Goal: Task Accomplishment & Management: Use online tool/utility

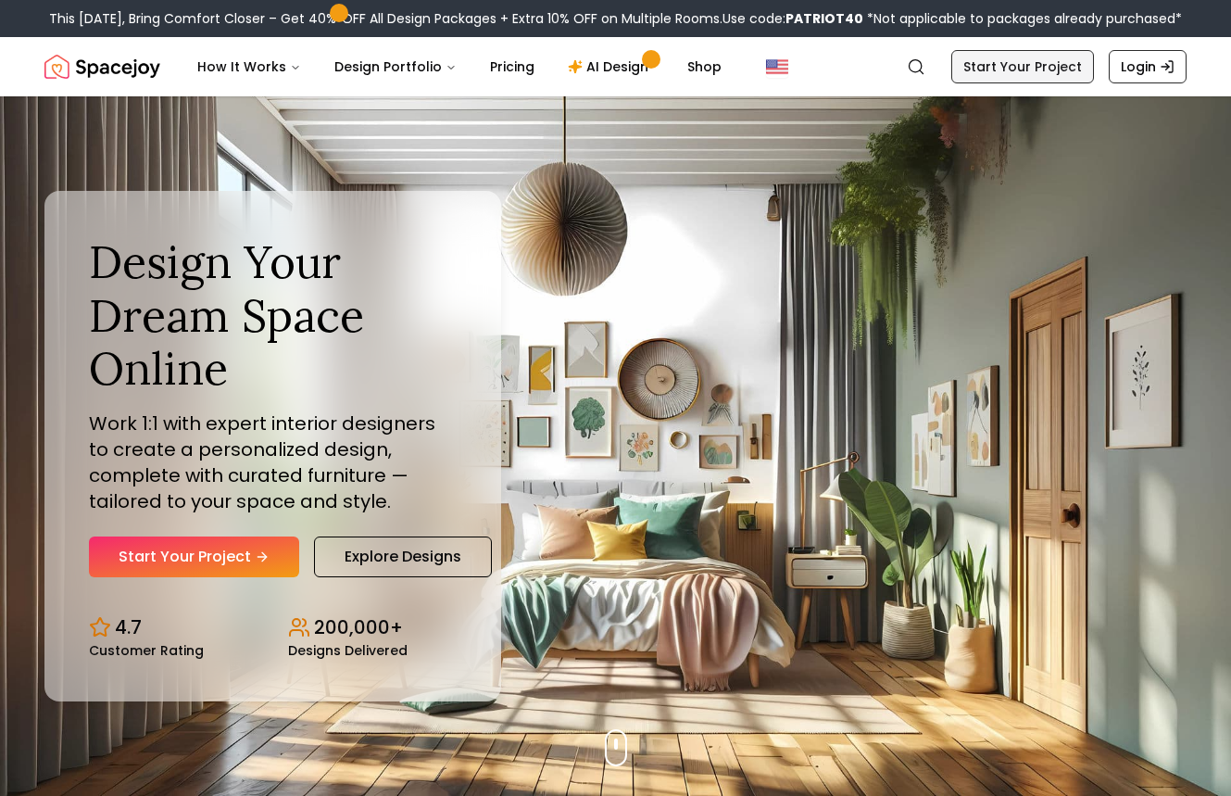
click at [981, 73] on link "Start Your Project" at bounding box center [1022, 66] width 143 height 33
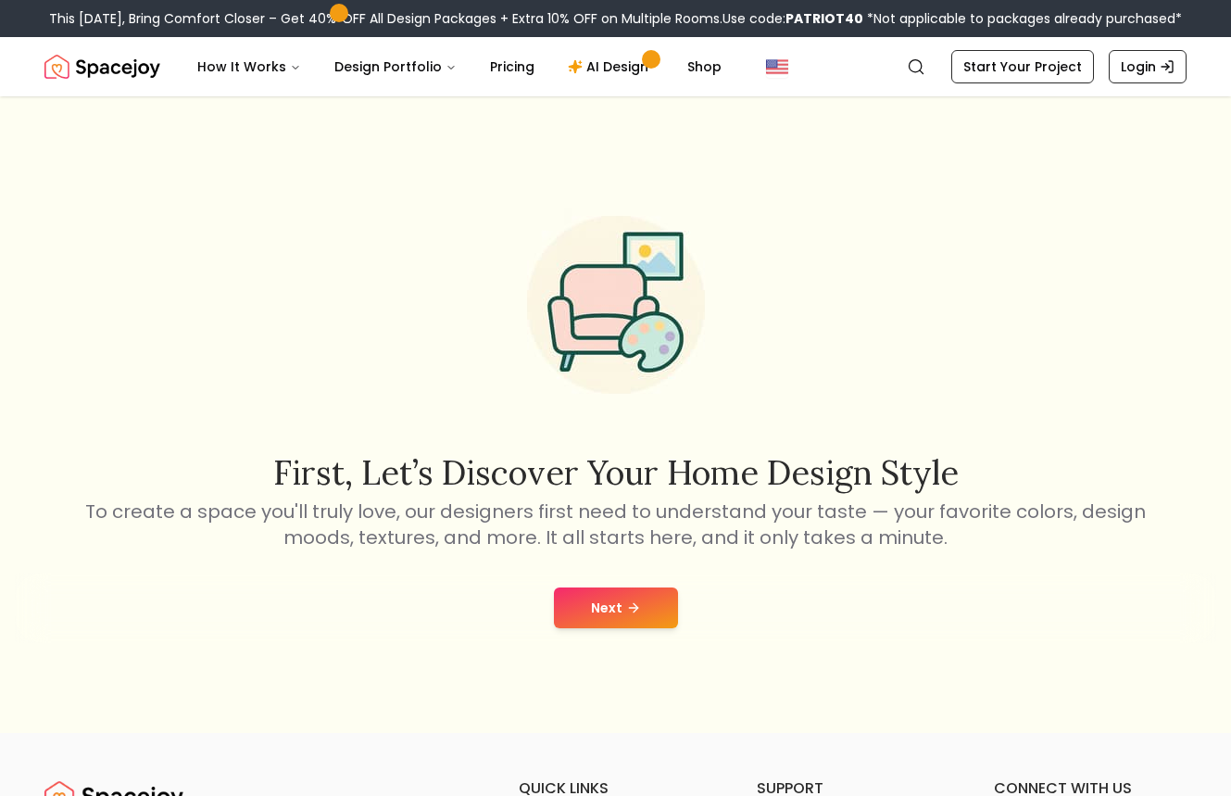
click at [640, 615] on button "Next" at bounding box center [616, 607] width 124 height 41
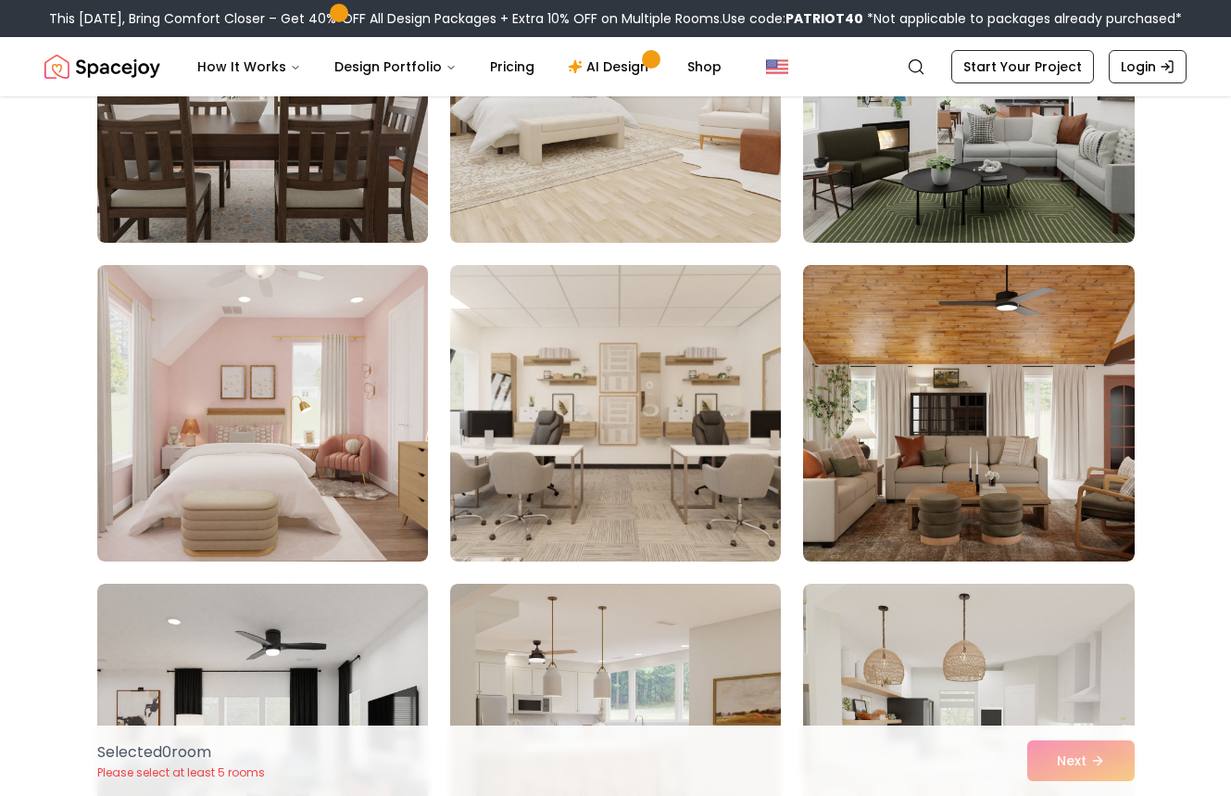
scroll to position [1021, 0]
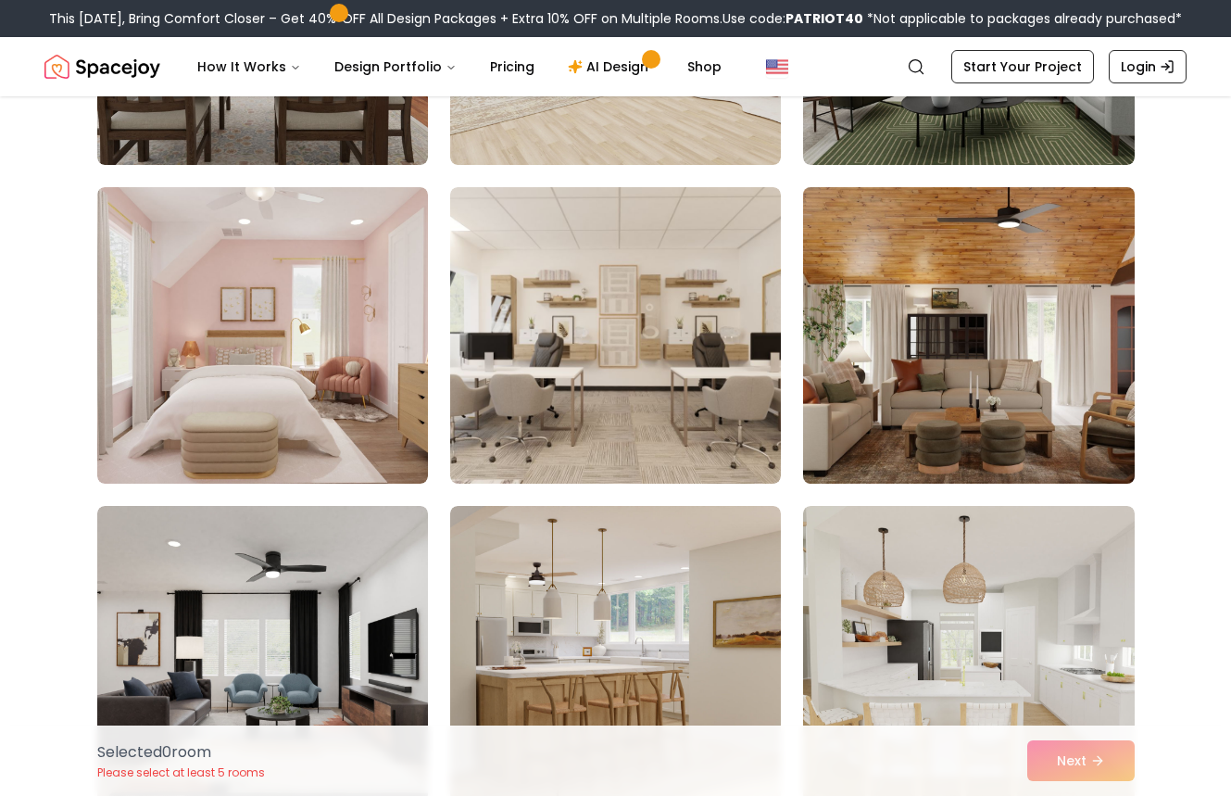
click at [906, 333] on img at bounding box center [968, 335] width 347 height 311
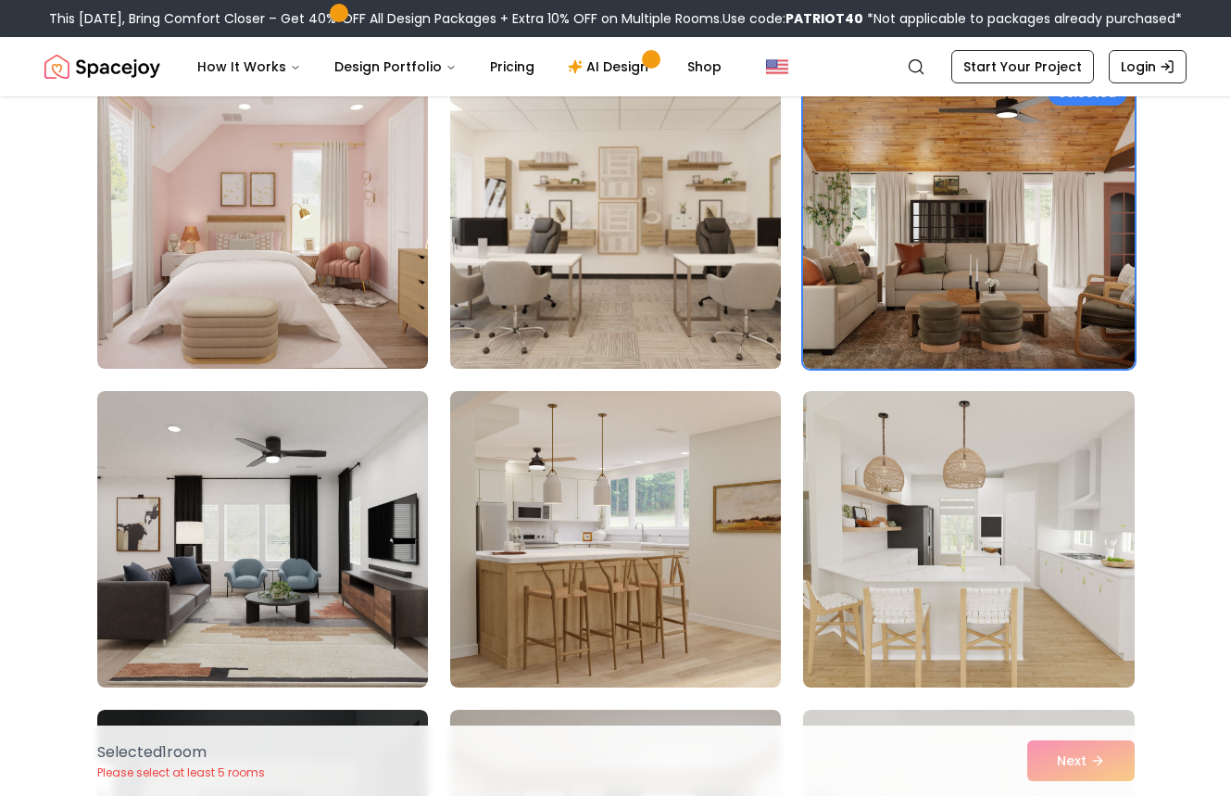
scroll to position [1146, 0]
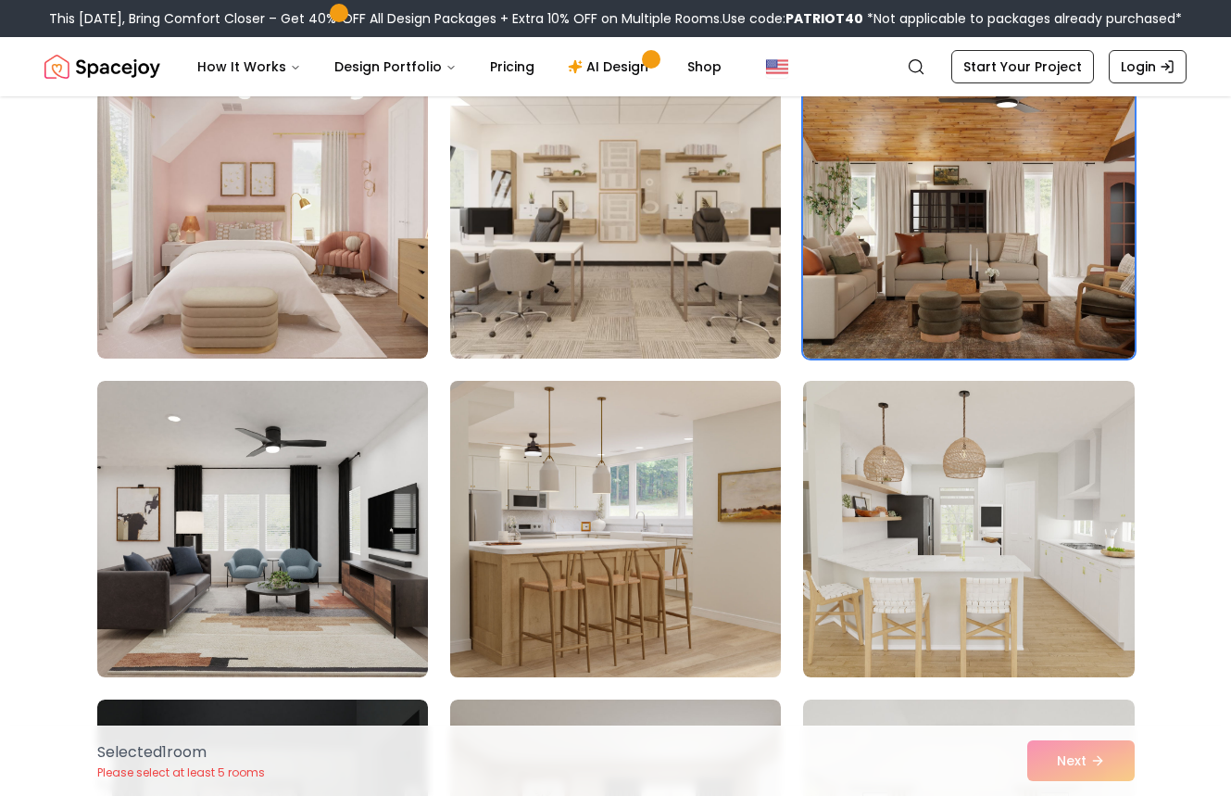
click at [752, 512] on img at bounding box center [615, 528] width 347 height 311
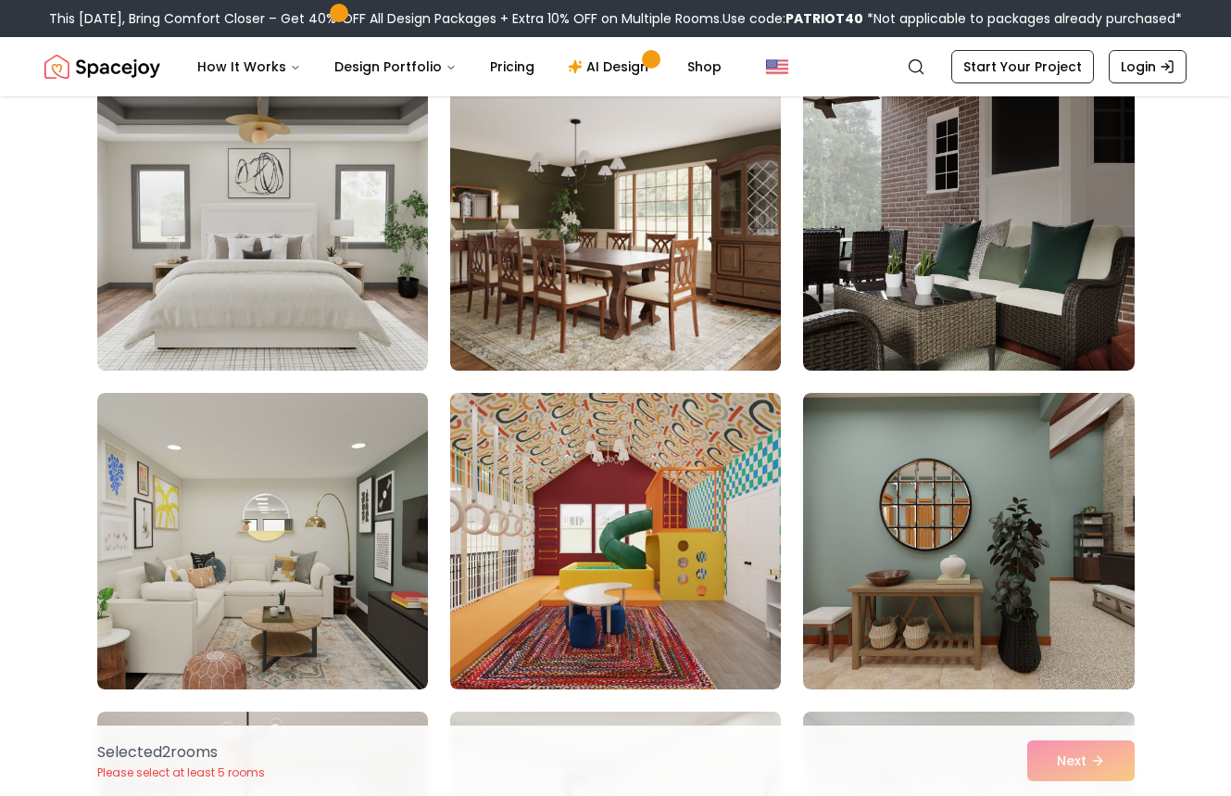
scroll to position [101, 0]
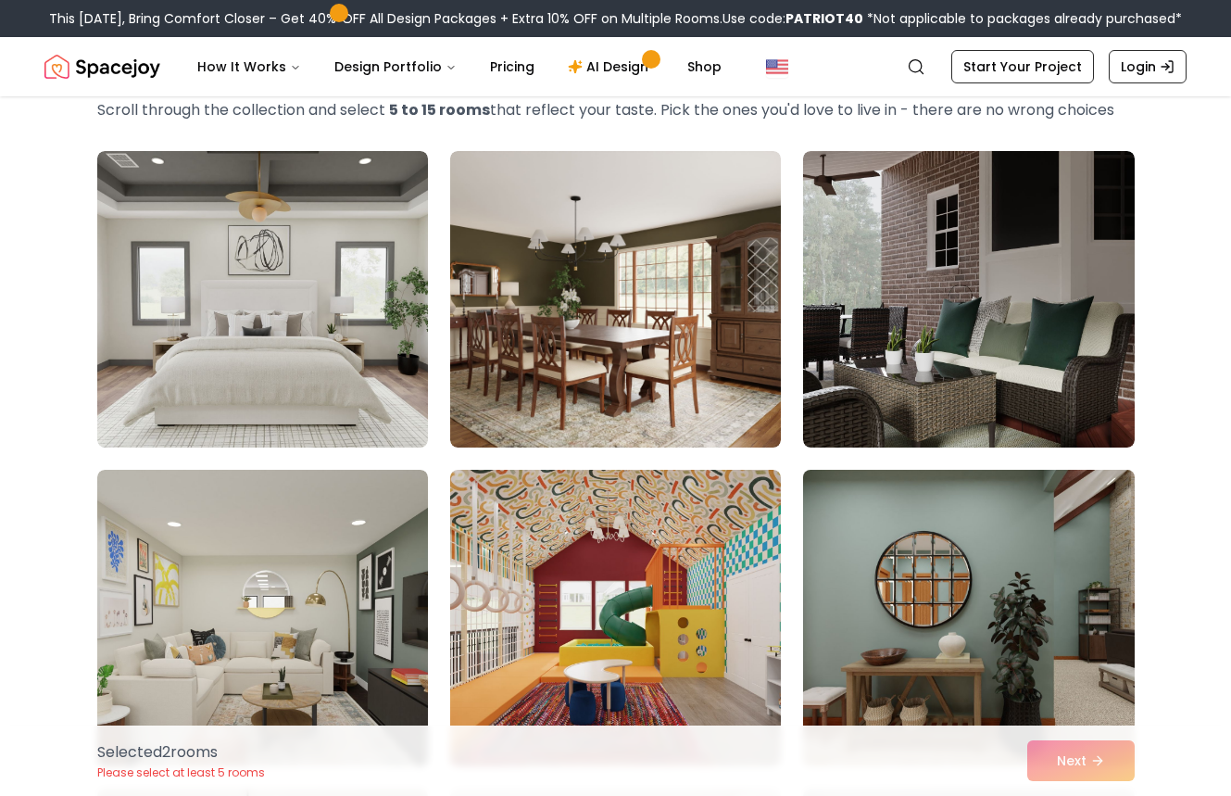
click at [951, 617] on img at bounding box center [968, 617] width 347 height 311
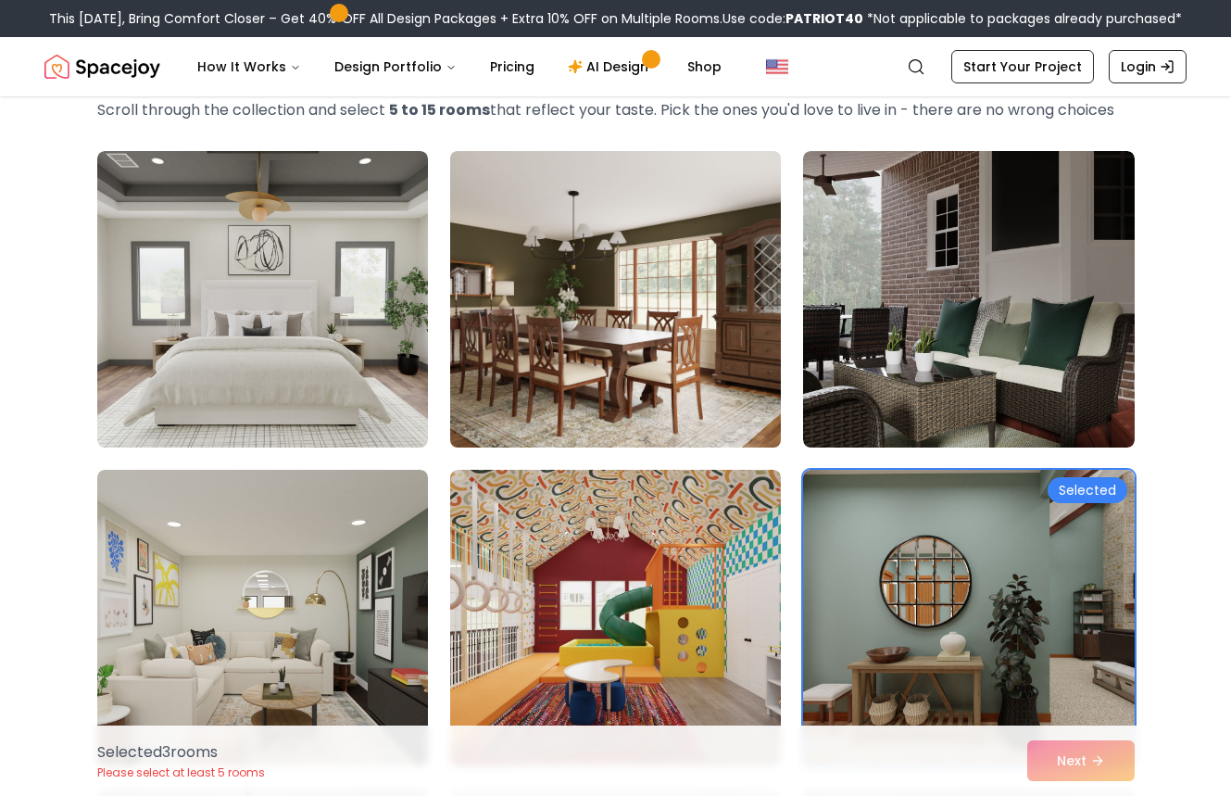
click at [709, 399] on img at bounding box center [615, 299] width 347 height 311
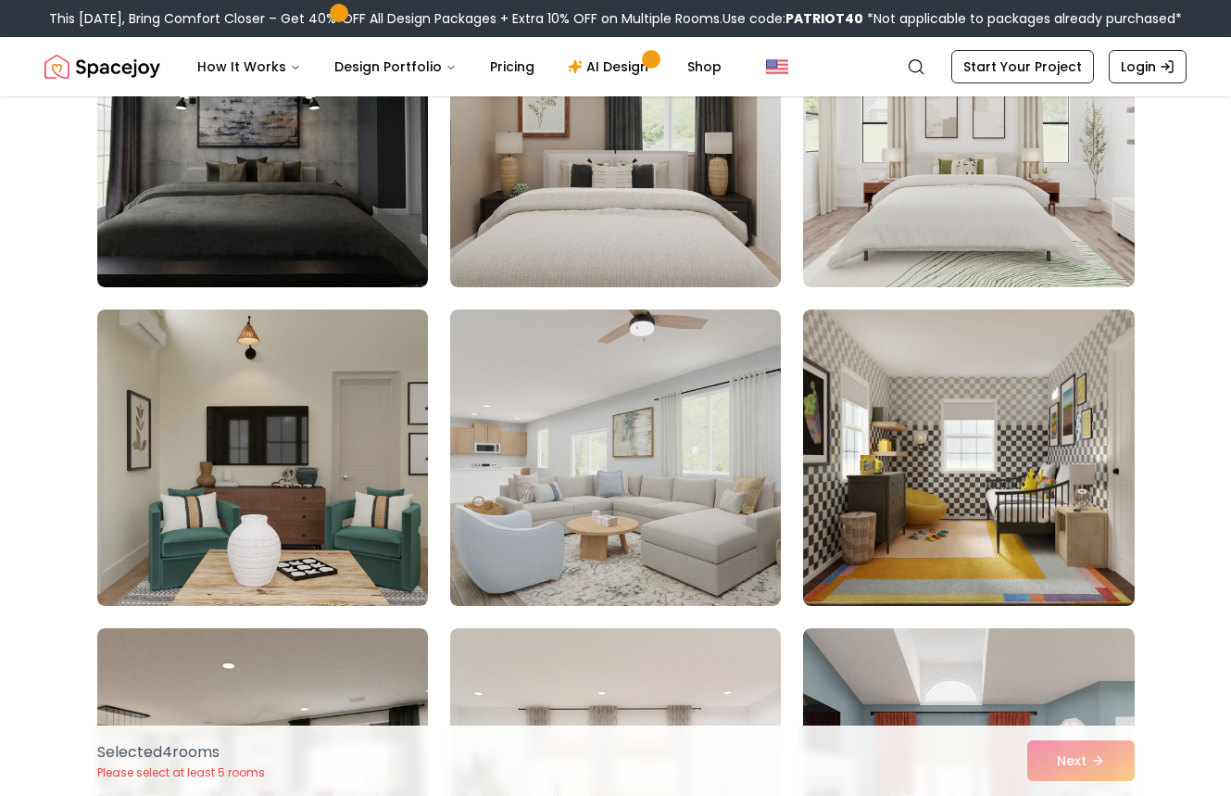
scroll to position [1853, 0]
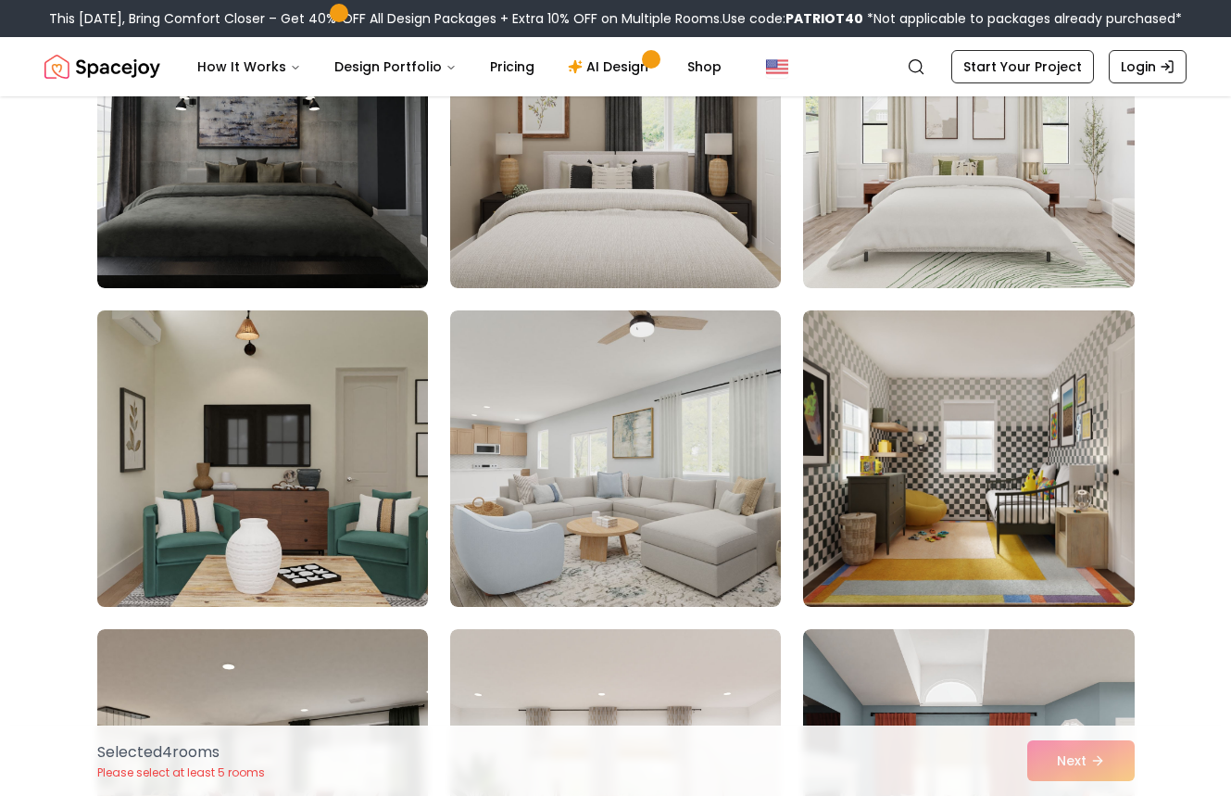
click at [383, 527] on img at bounding box center [262, 458] width 347 height 311
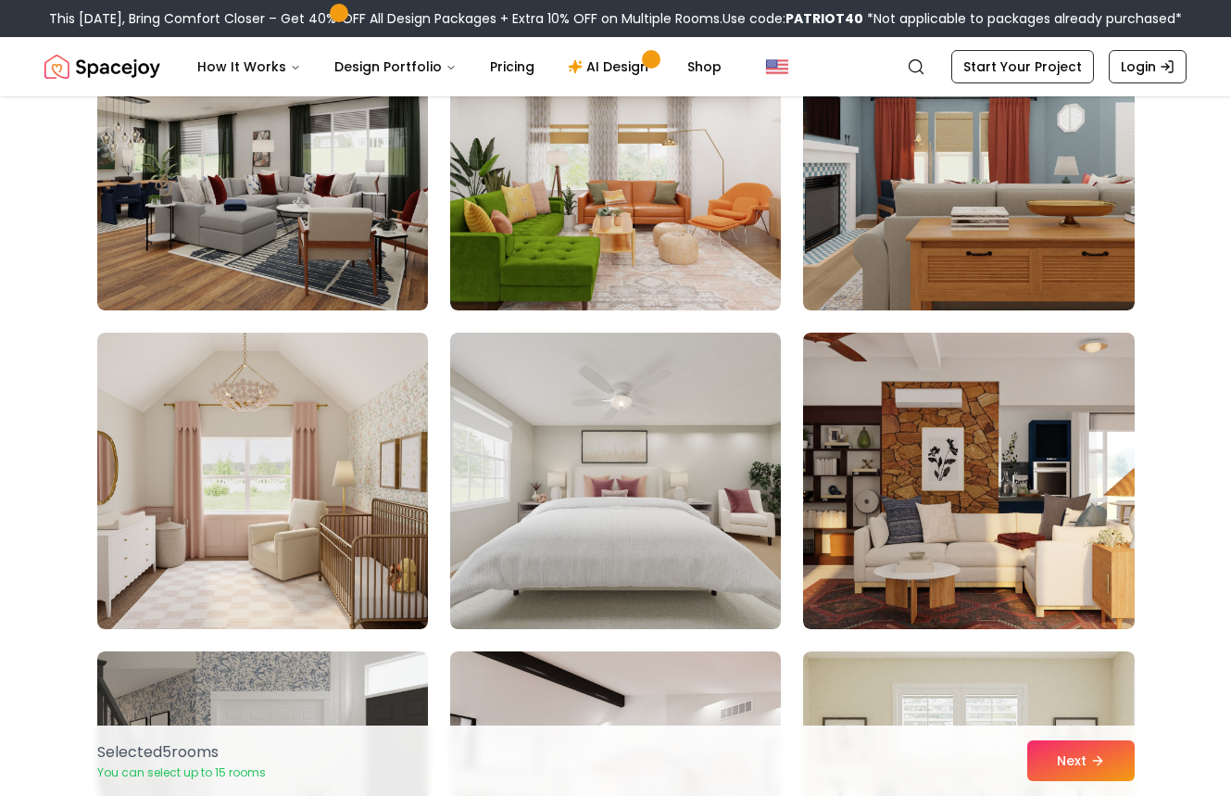
scroll to position [2491, 0]
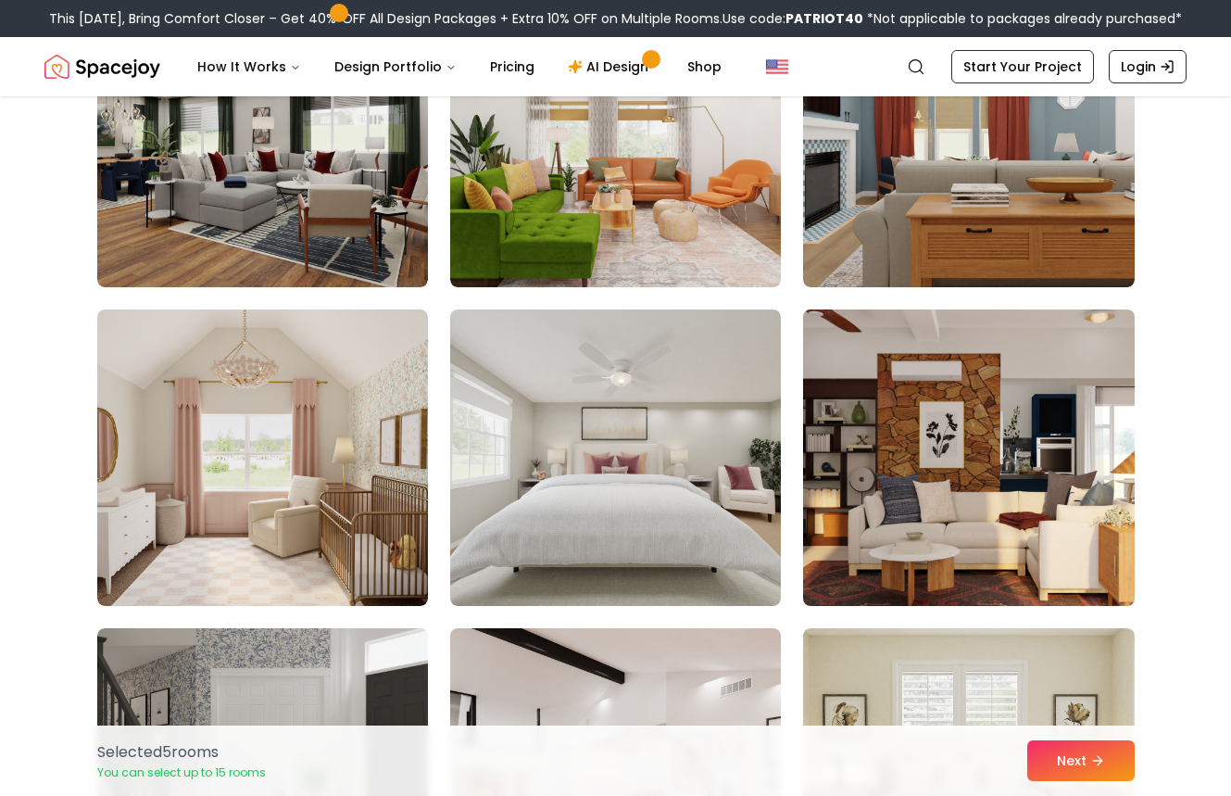
click at [924, 526] on img at bounding box center [968, 457] width 347 height 311
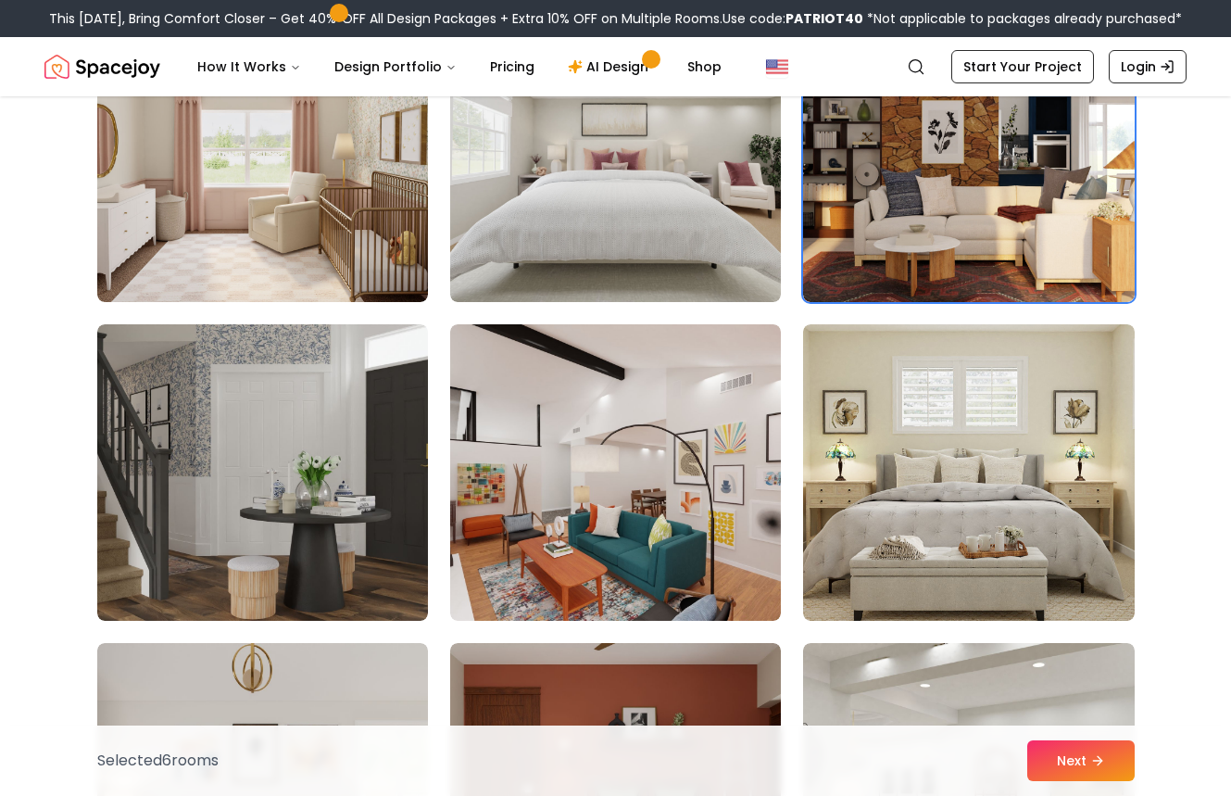
scroll to position [2796, 0]
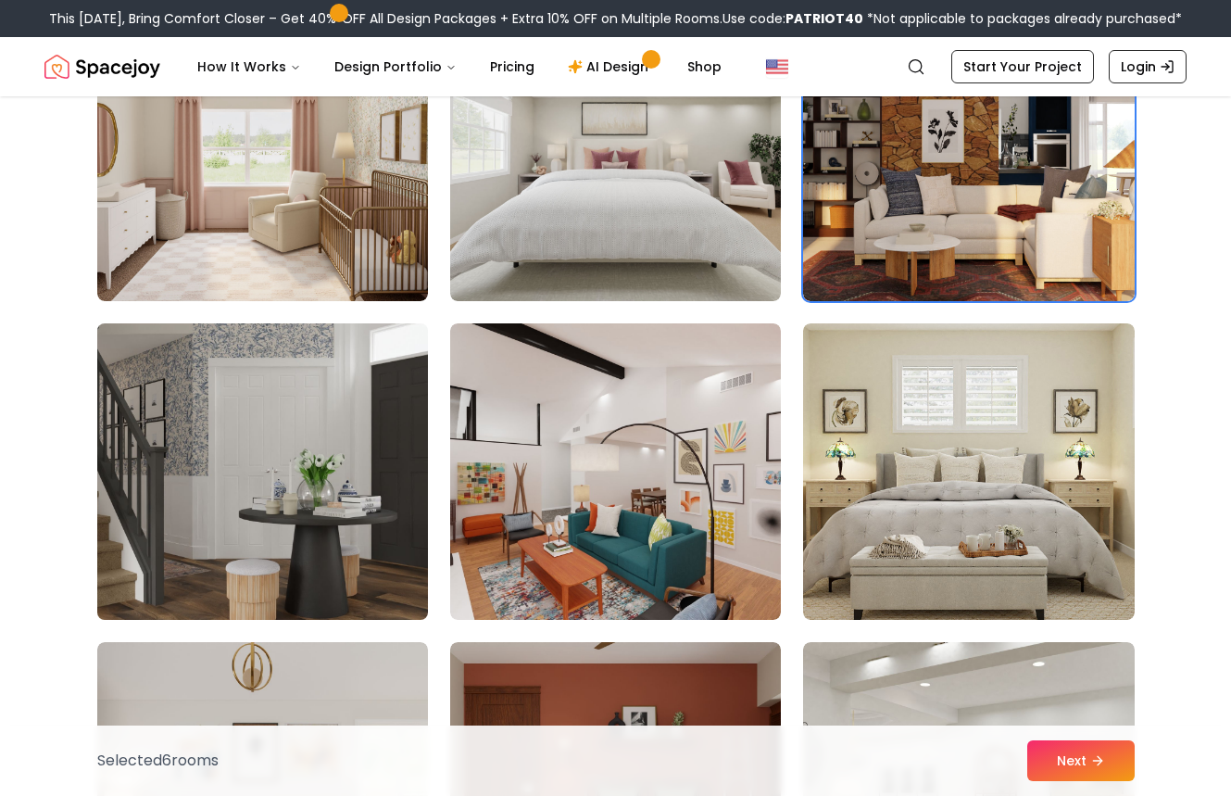
click at [295, 454] on img at bounding box center [262, 471] width 347 height 311
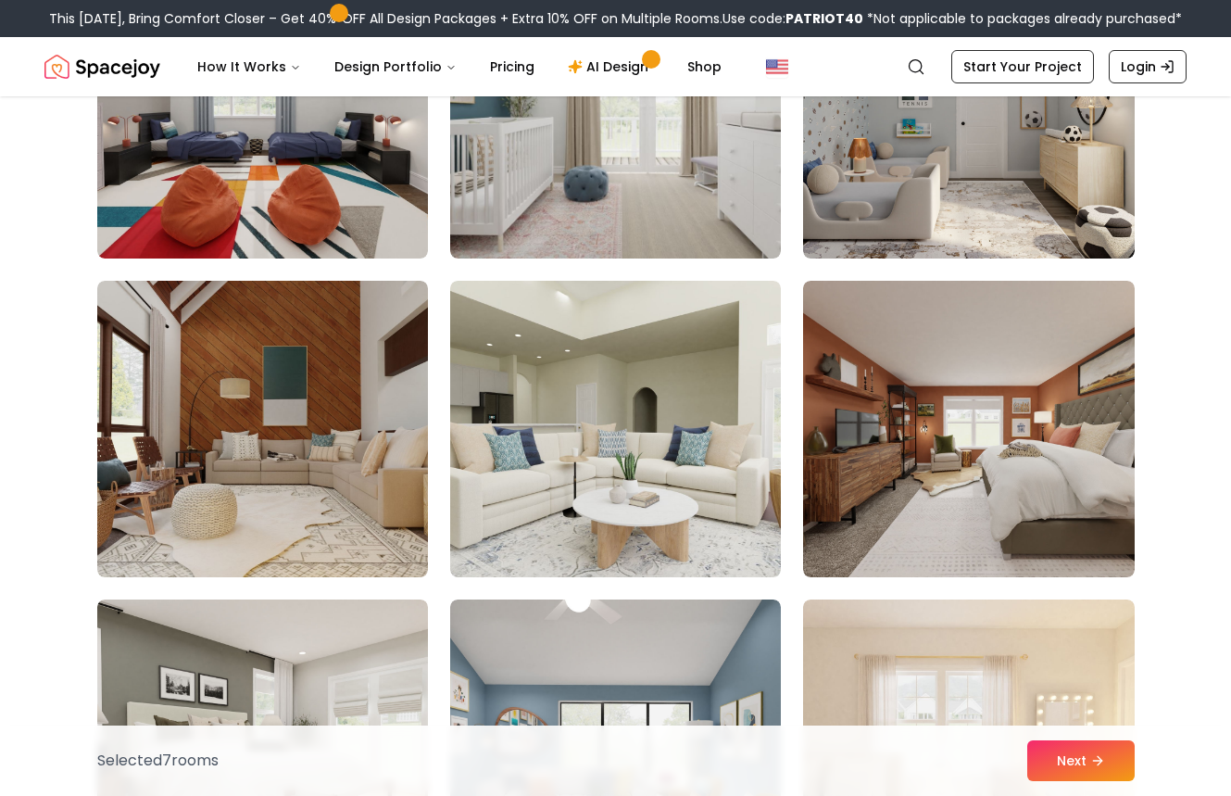
scroll to position [5388, 0]
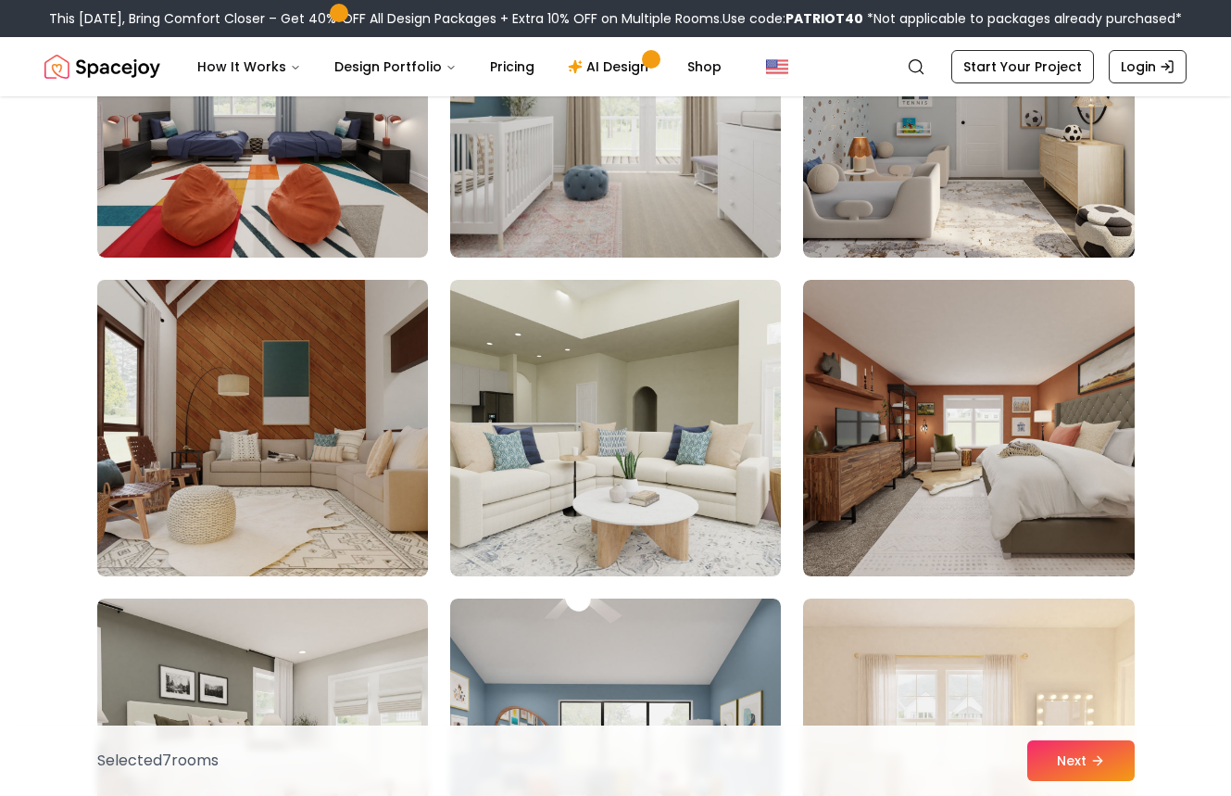
click at [364, 405] on img at bounding box center [262, 427] width 347 height 311
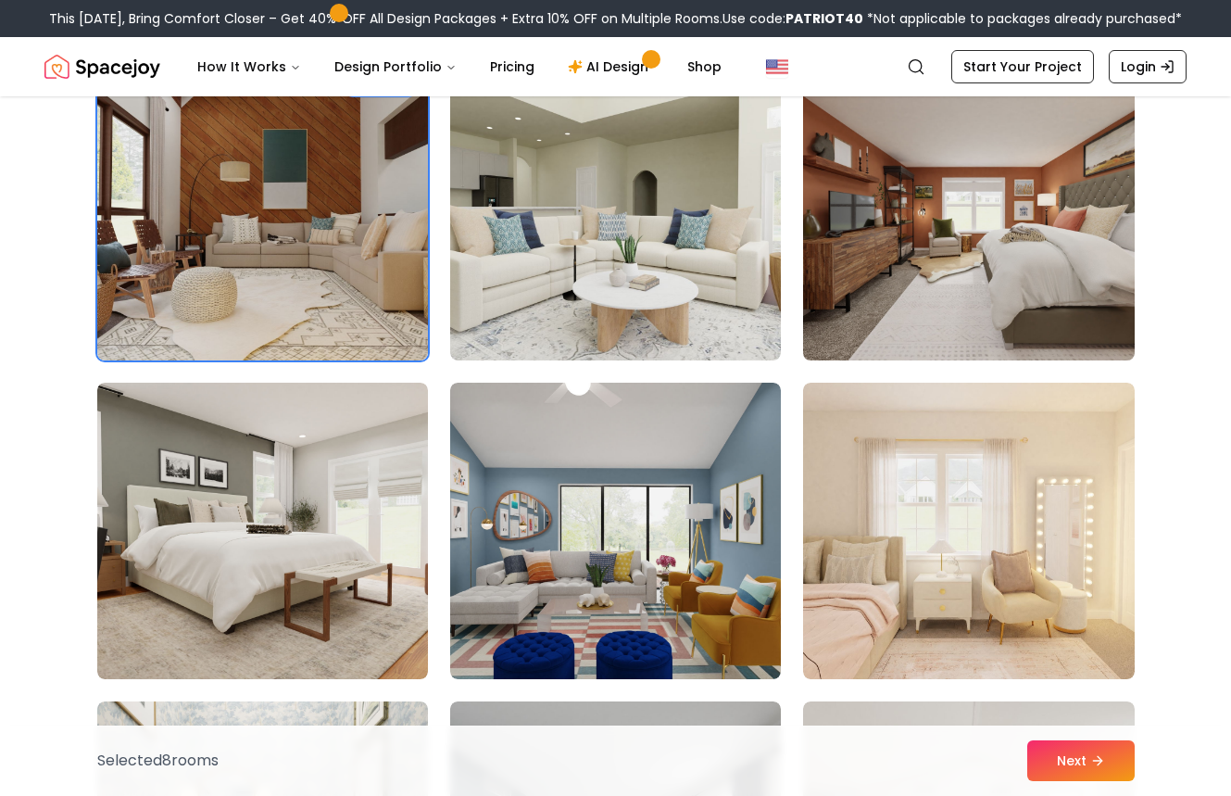
scroll to position [5613, 0]
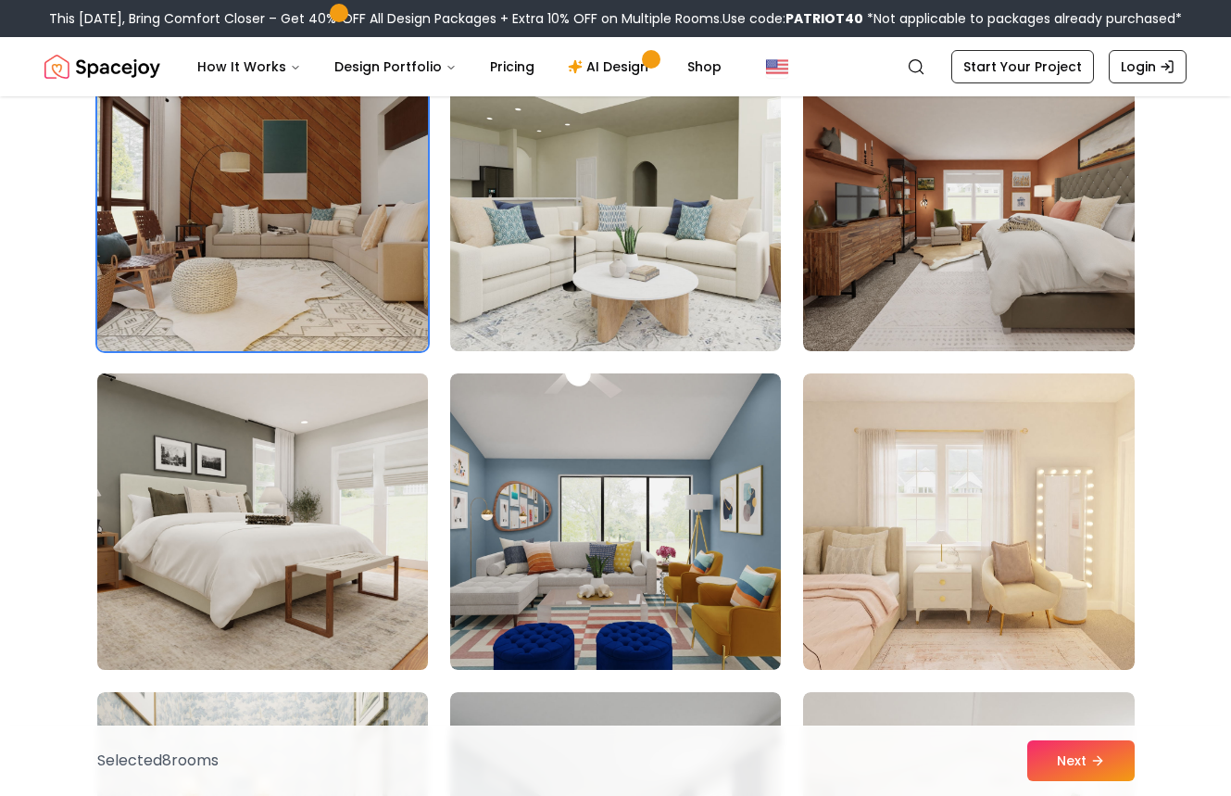
click at [219, 641] on img at bounding box center [262, 521] width 347 height 311
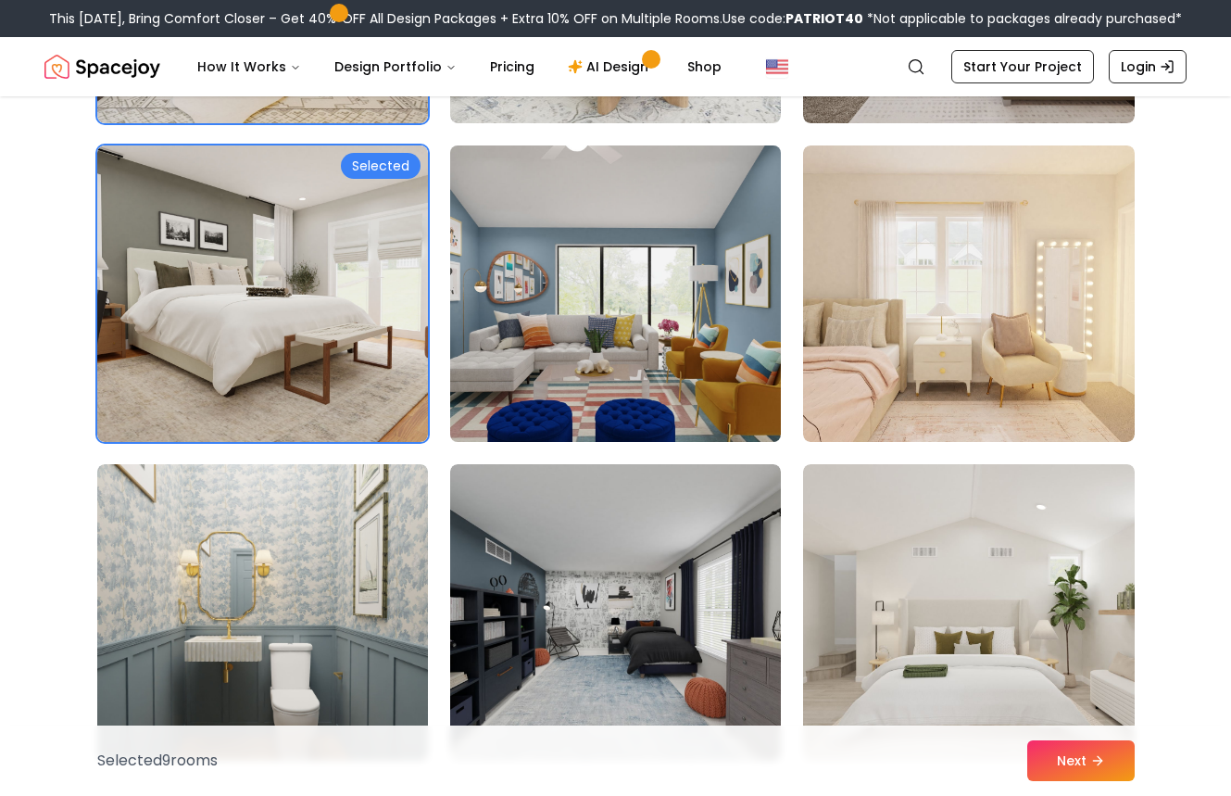
scroll to position [5880, 0]
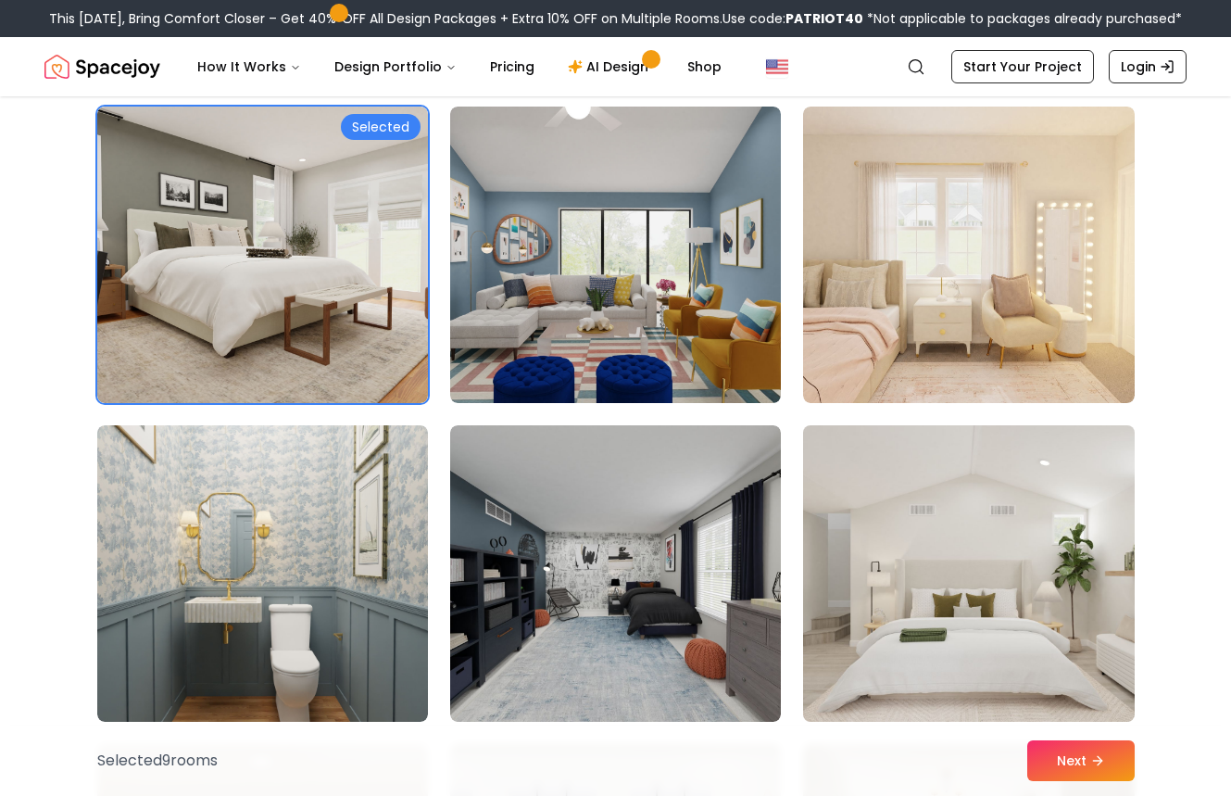
click at [1117, 618] on img at bounding box center [968, 573] width 347 height 311
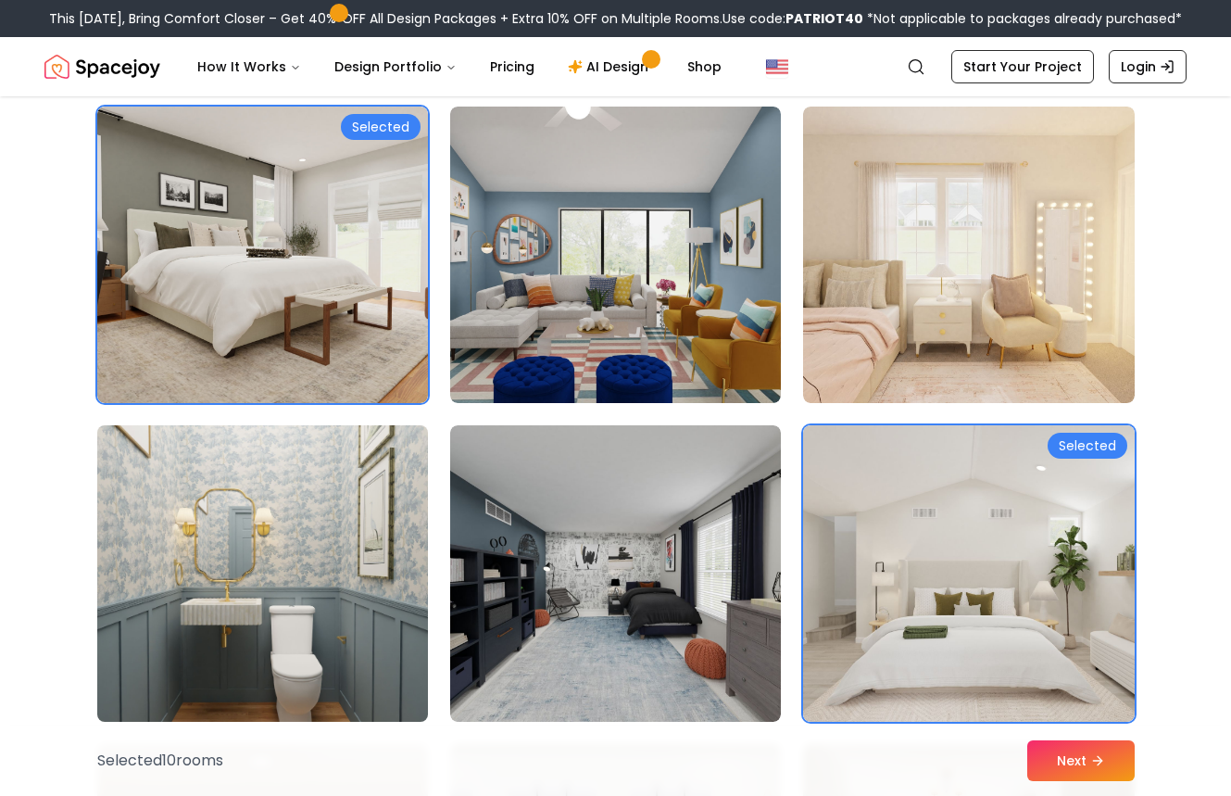
click at [227, 639] on img at bounding box center [262, 573] width 347 height 311
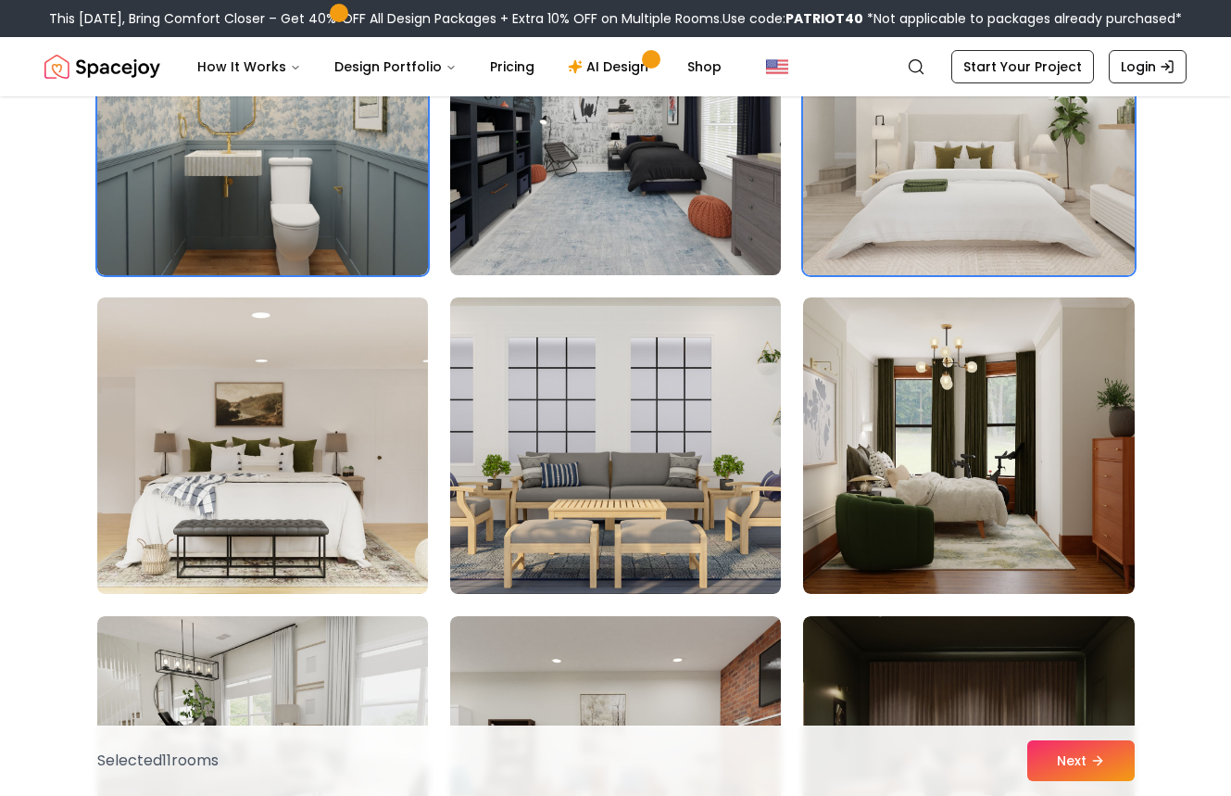
scroll to position [6341, 0]
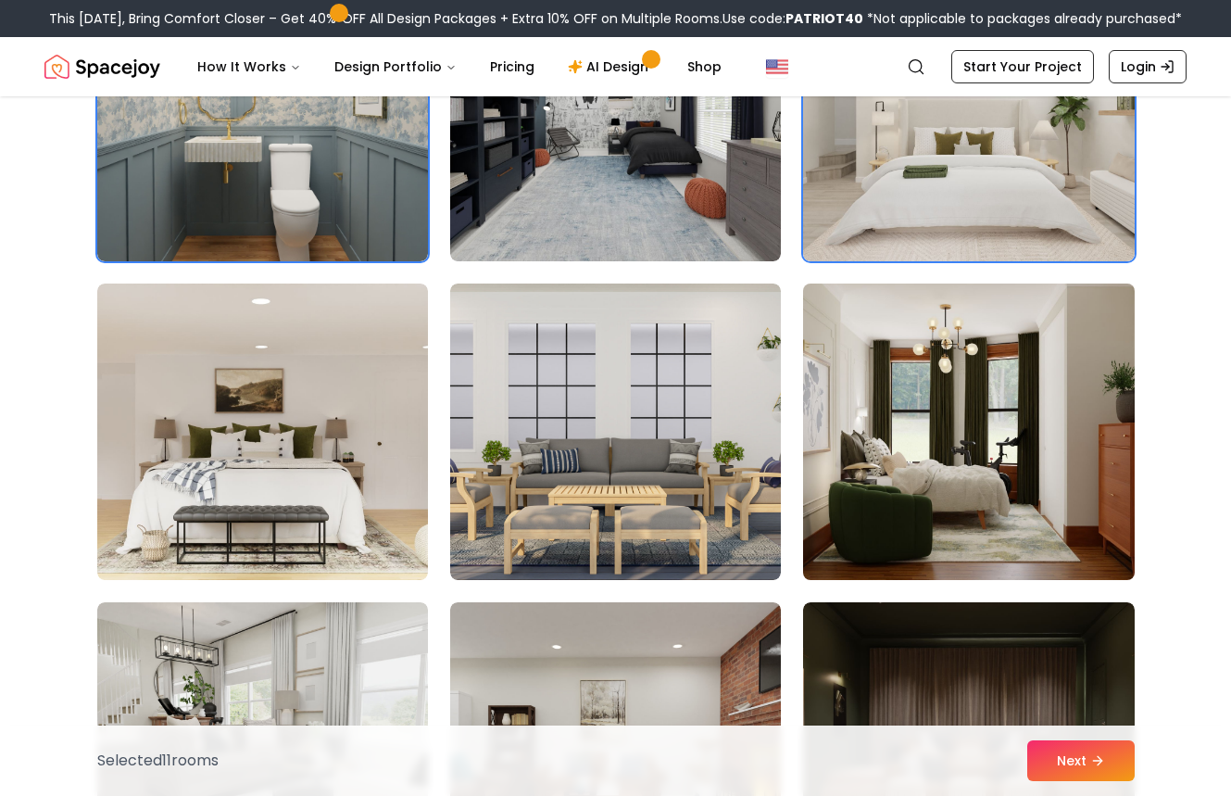
click at [922, 493] on img at bounding box center [968, 431] width 347 height 311
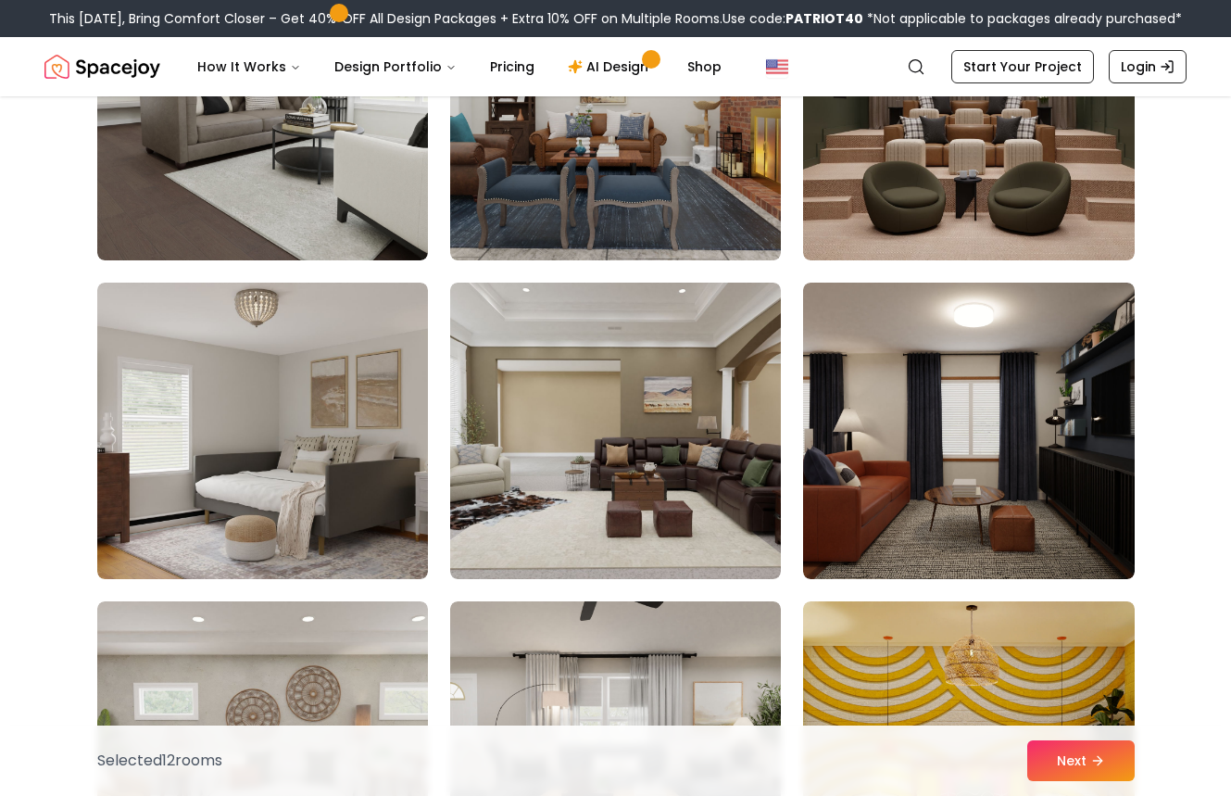
scroll to position [6981, 0]
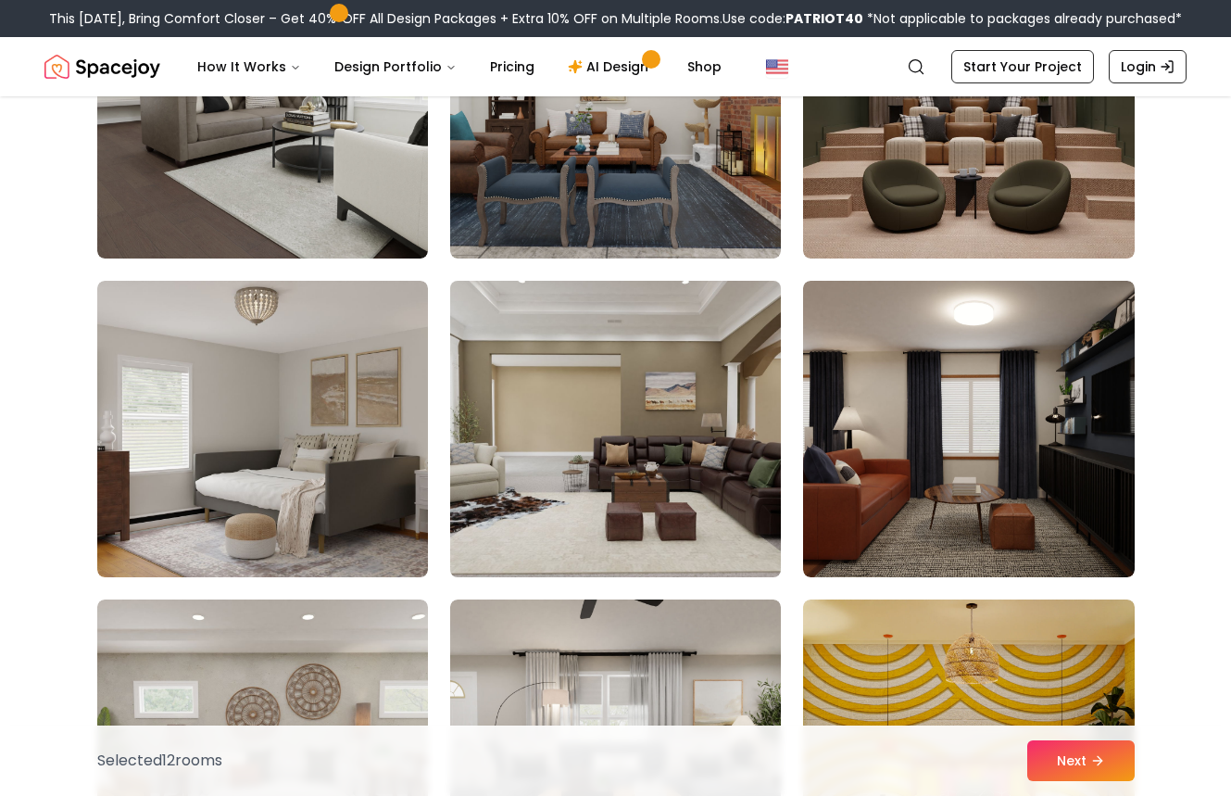
click at [670, 511] on img at bounding box center [615, 428] width 347 height 311
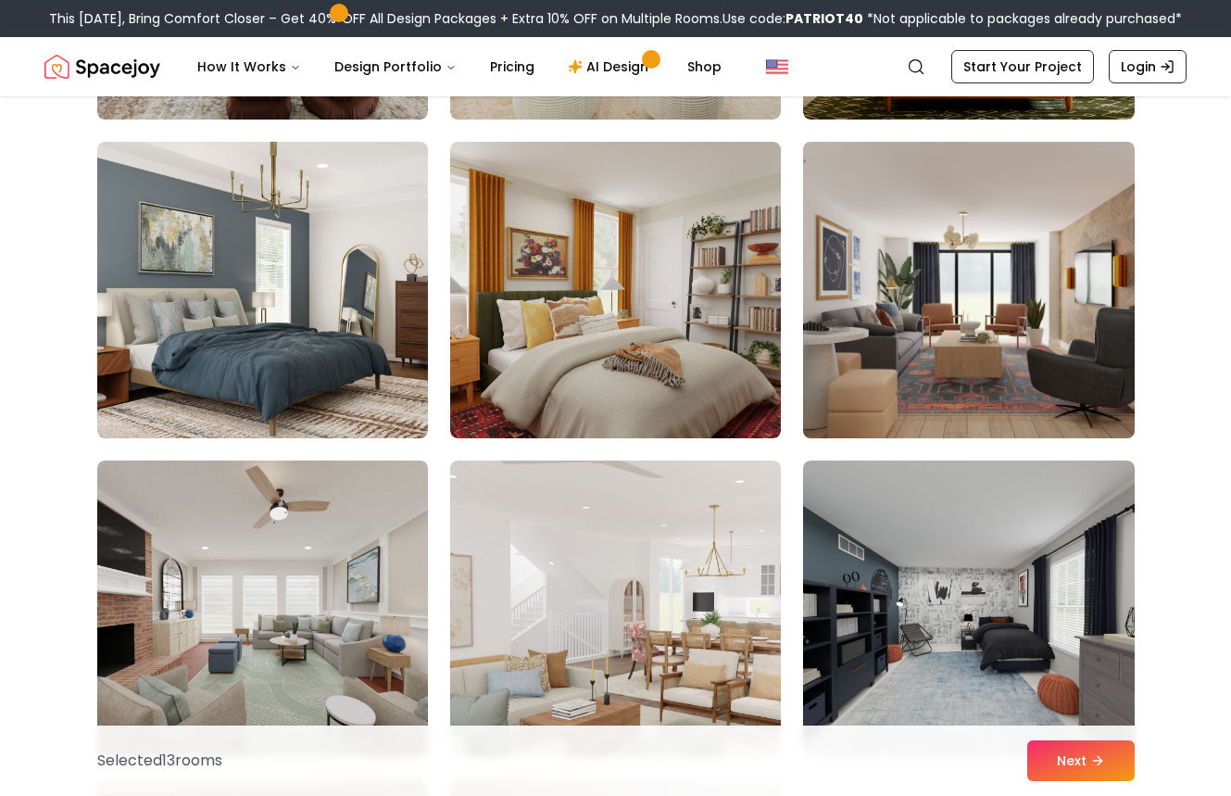
scroll to position [7783, 0]
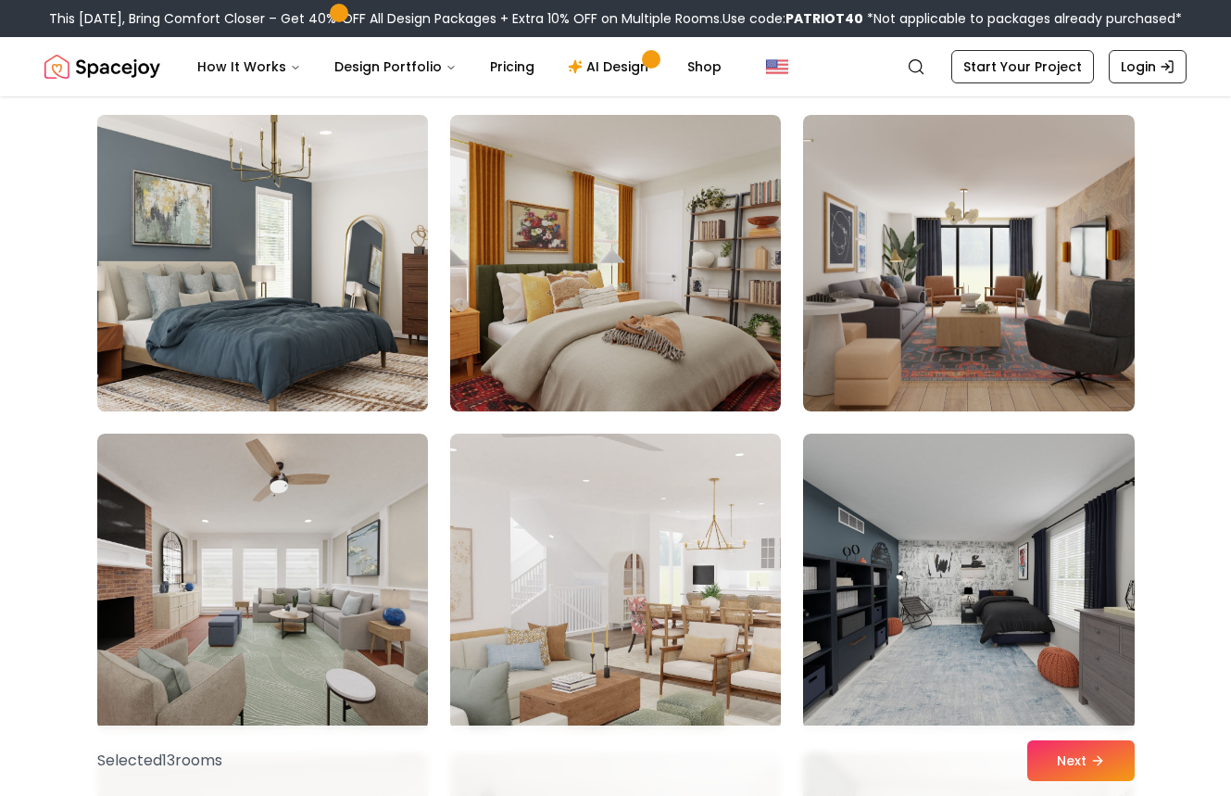
click at [391, 338] on img at bounding box center [262, 262] width 347 height 311
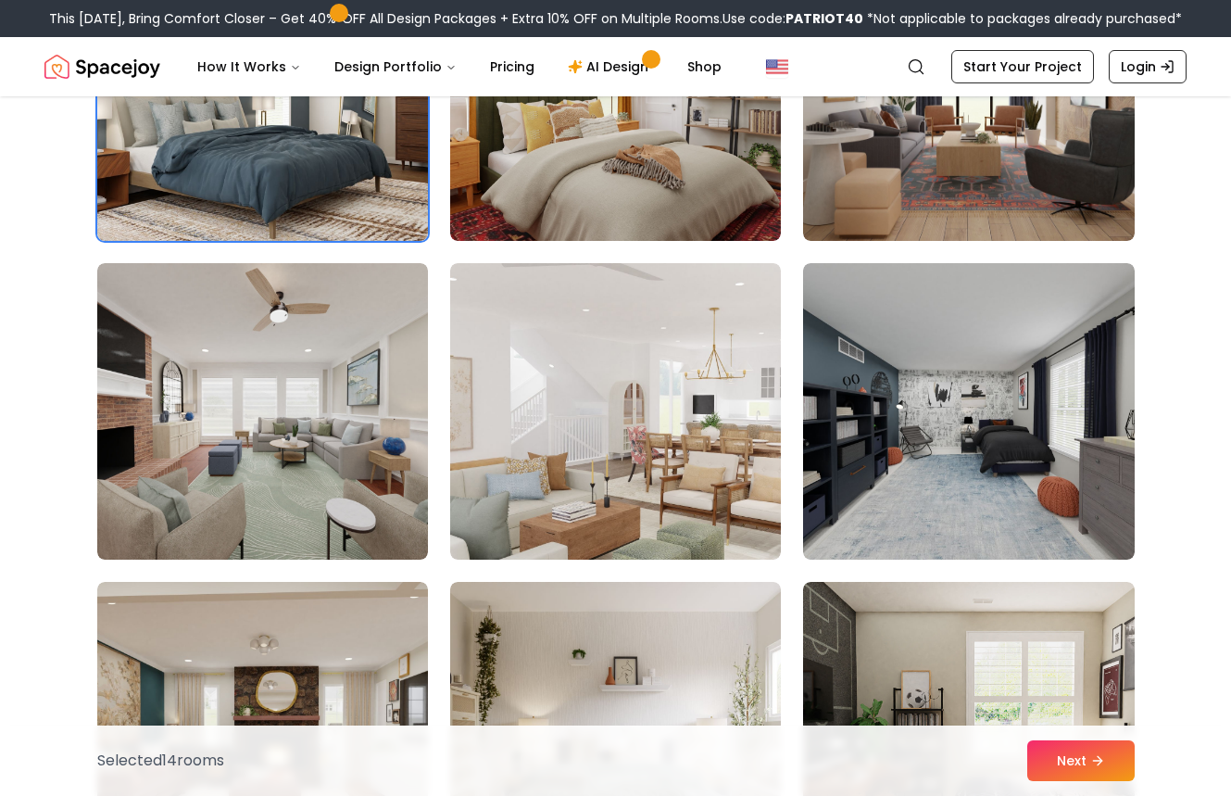
scroll to position [7978, 0]
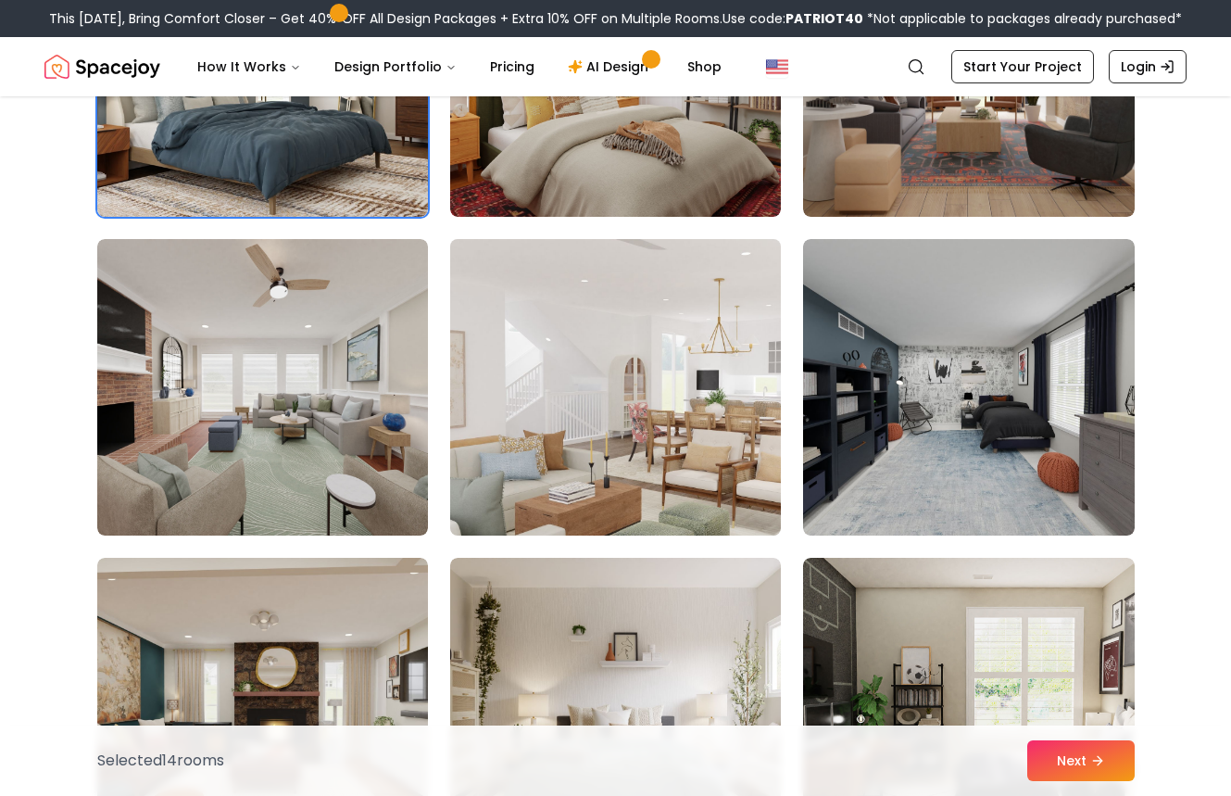
click at [507, 495] on img at bounding box center [615, 387] width 347 height 311
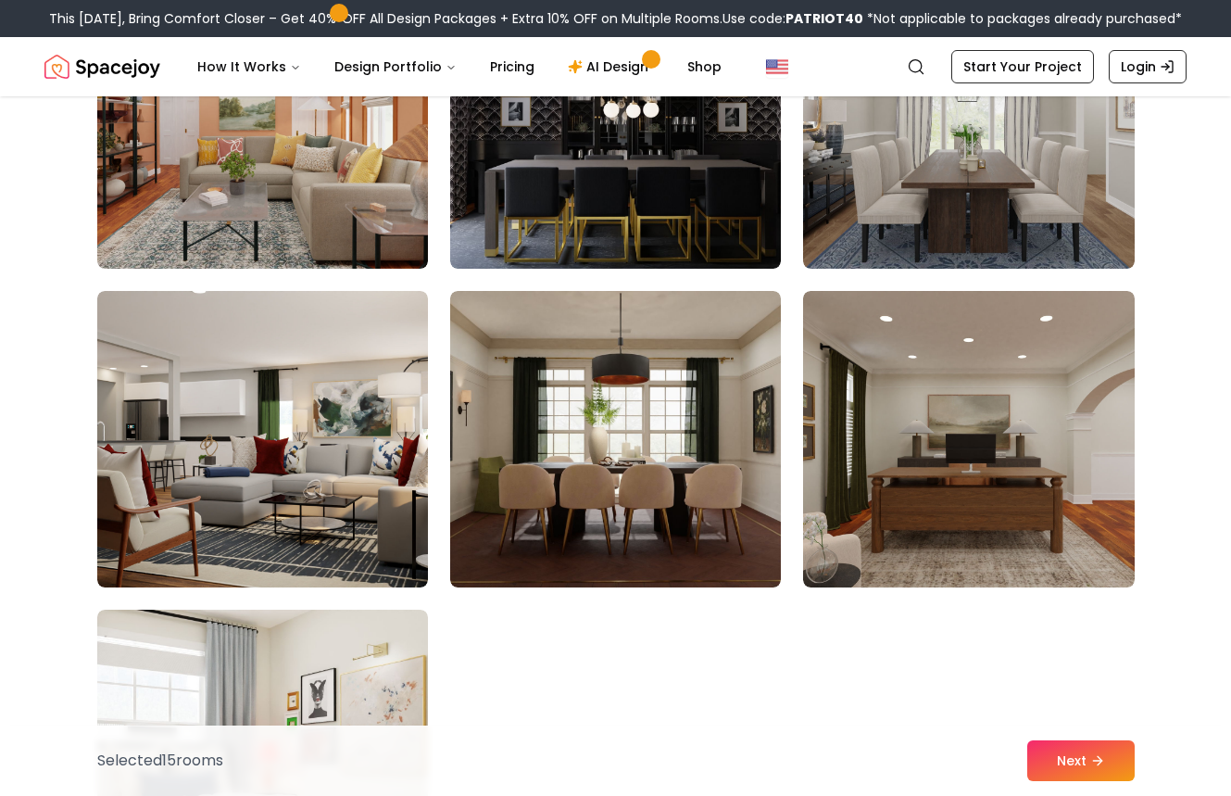
scroll to position [10193, 0]
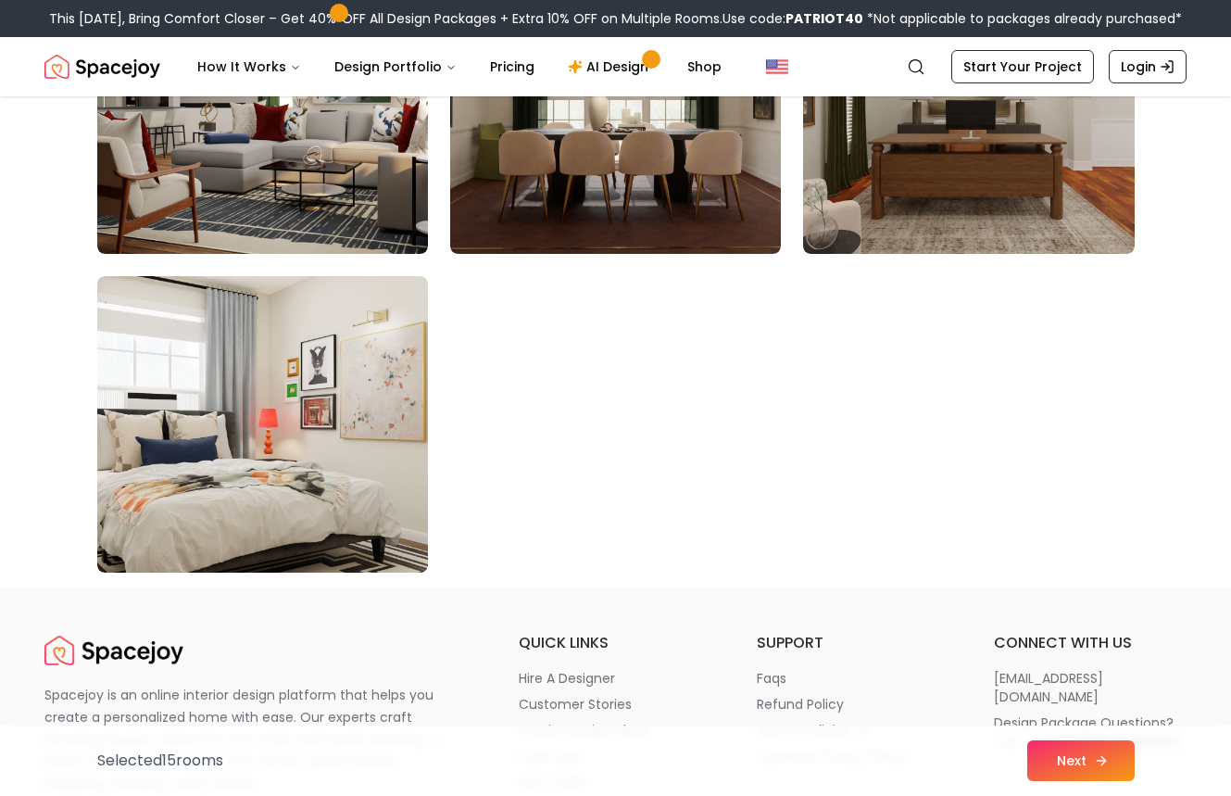
click at [1107, 773] on button "Next" at bounding box center [1080, 760] width 107 height 41
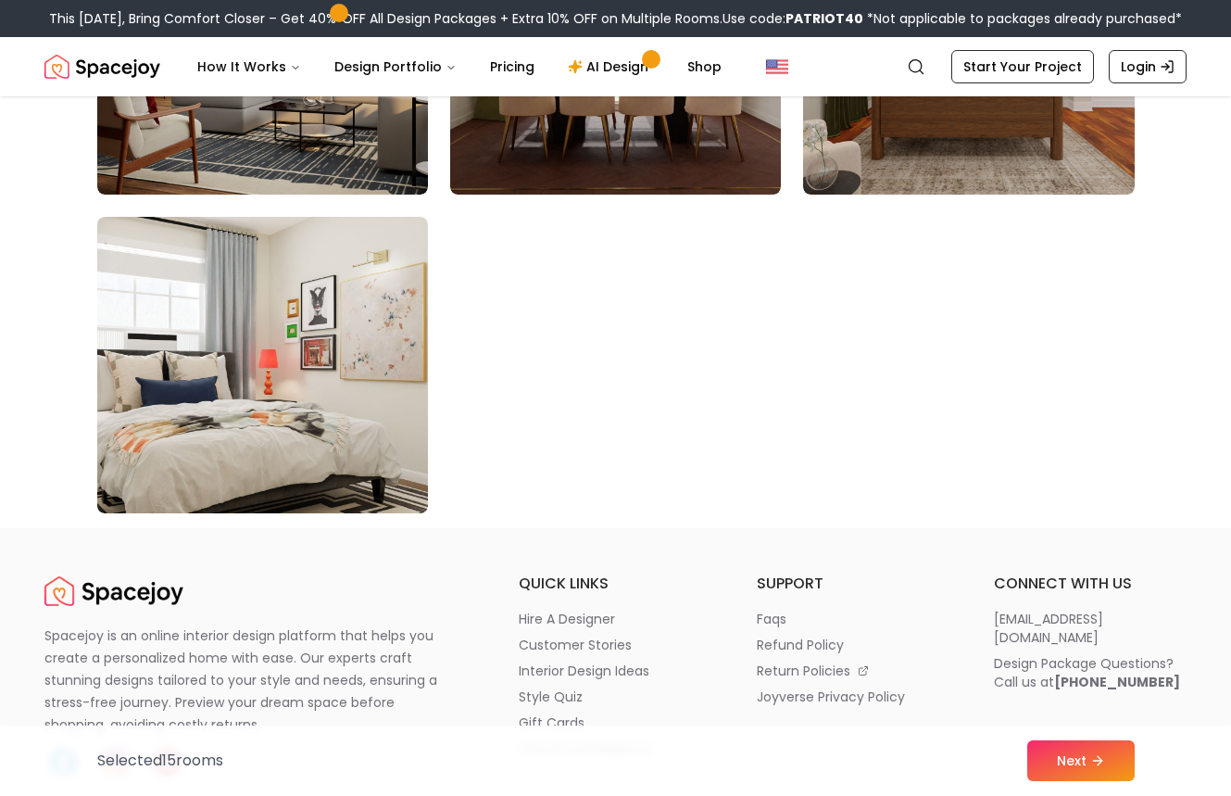
scroll to position [10490, 0]
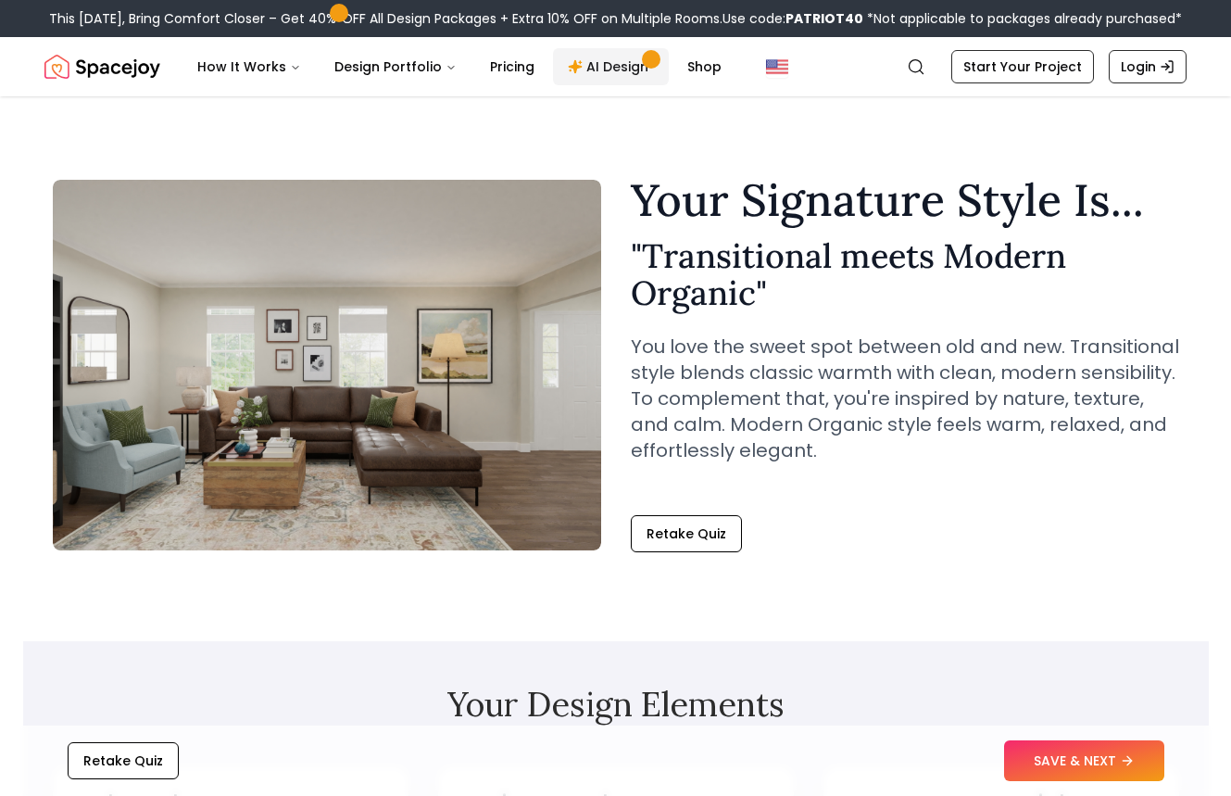
click at [574, 69] on link "AI Design" at bounding box center [611, 66] width 116 height 37
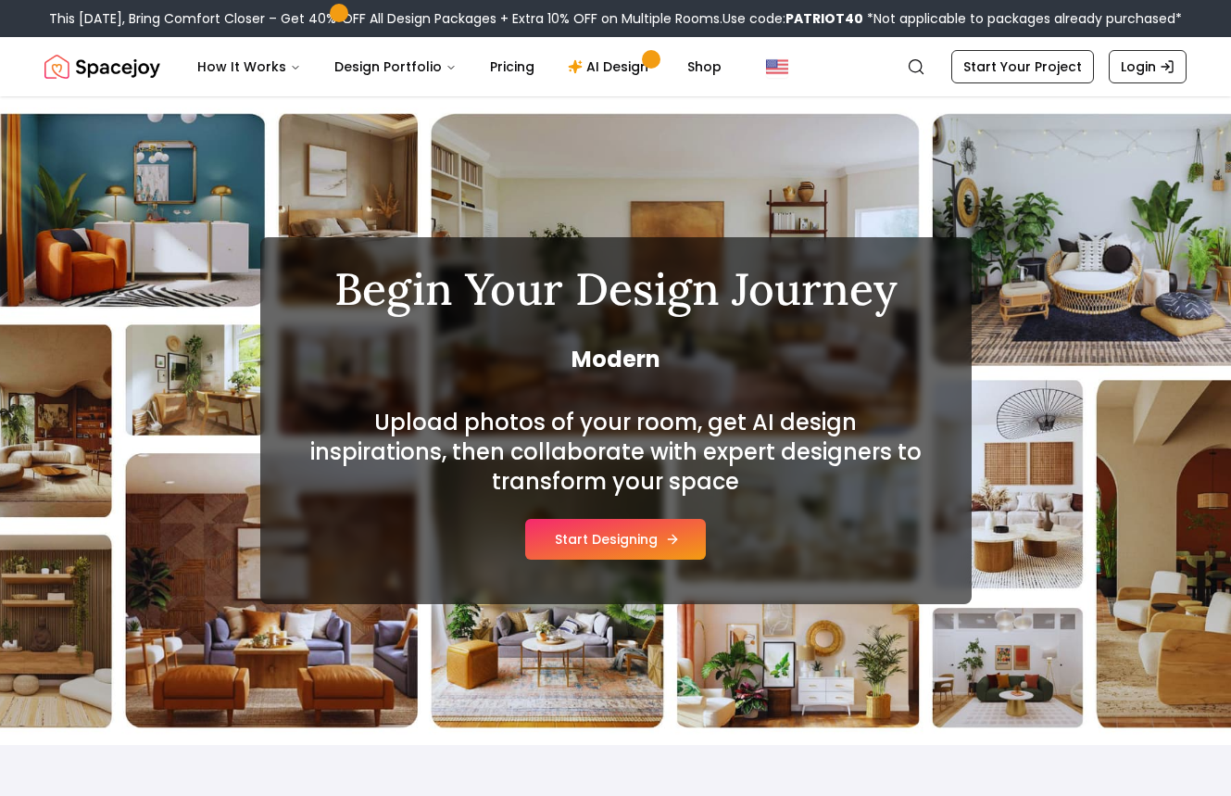
click at [620, 538] on button "Start Designing" at bounding box center [615, 539] width 181 height 41
